Goal: Find specific page/section: Find specific page/section

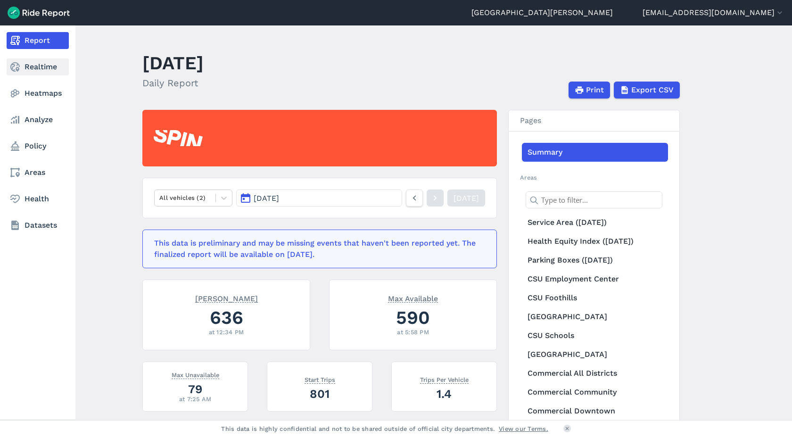
click at [38, 69] on link "Realtime" at bounding box center [38, 66] width 62 height 17
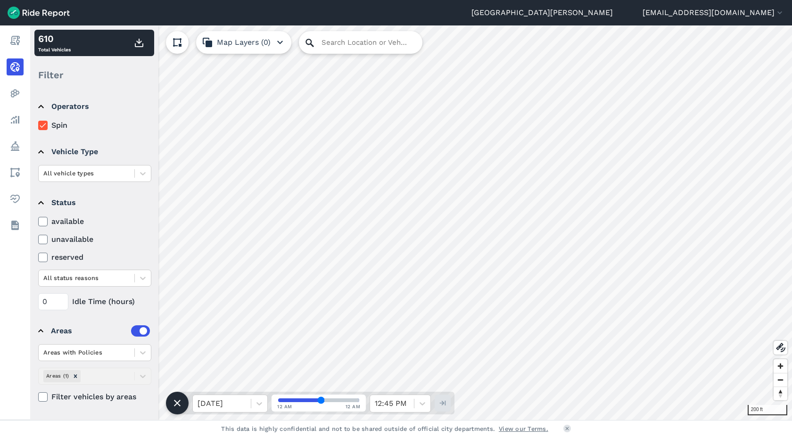
click at [312, 42] on icon at bounding box center [310, 43] width 8 height 8
click at [329, 47] on input "Search Location or Vehicles" at bounding box center [361, 42] width 124 height 23
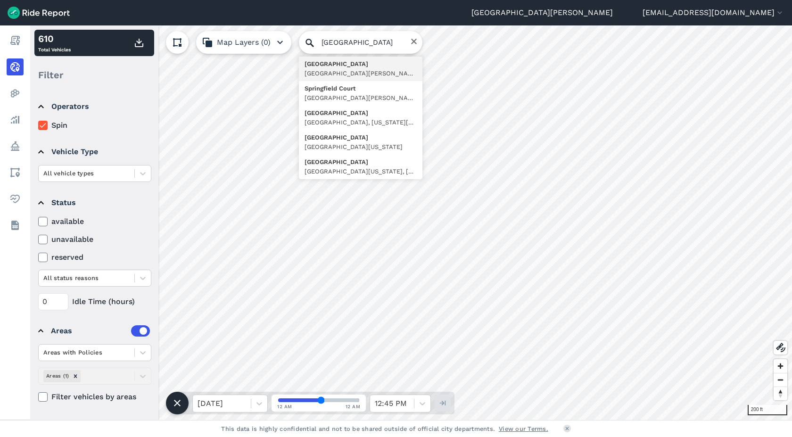
type input "[GEOGRAPHIC_DATA][PERSON_NAME][US_STATE]"
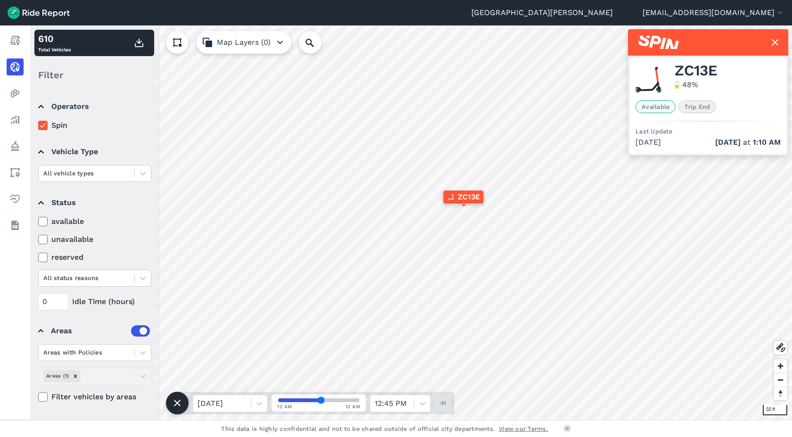
click at [696, 69] on span "ZC13E" at bounding box center [696, 70] width 43 height 11
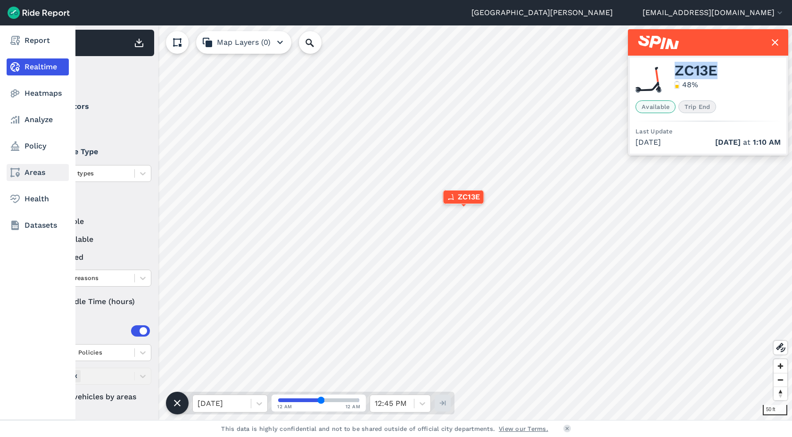
copy span "ZC13E"
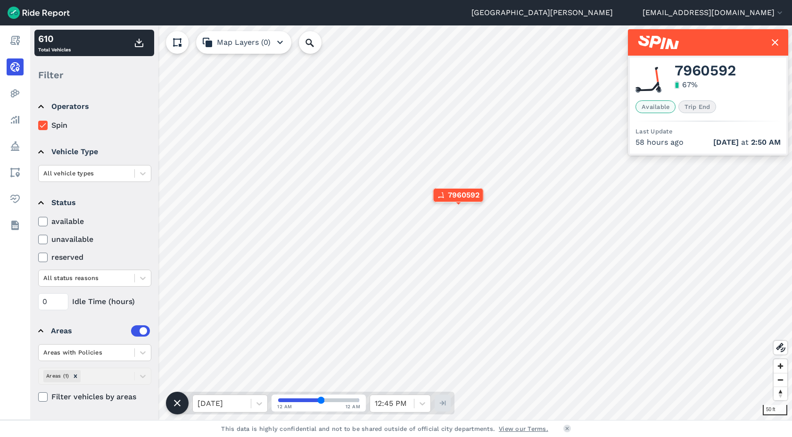
click at [697, 70] on span "7960592" at bounding box center [705, 70] width 61 height 11
copy span "7960592"
